Goal: Information Seeking & Learning: Check status

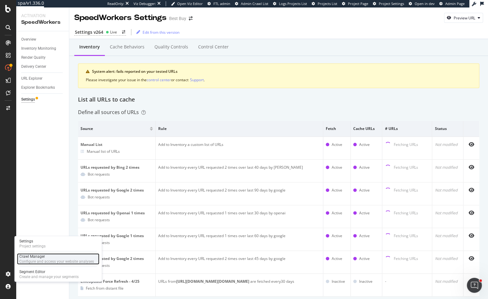
click at [26, 260] on div "Configure and access your website analyses" at bounding box center [56, 261] width 75 height 5
